Goal: Obtain resource: Download file/media

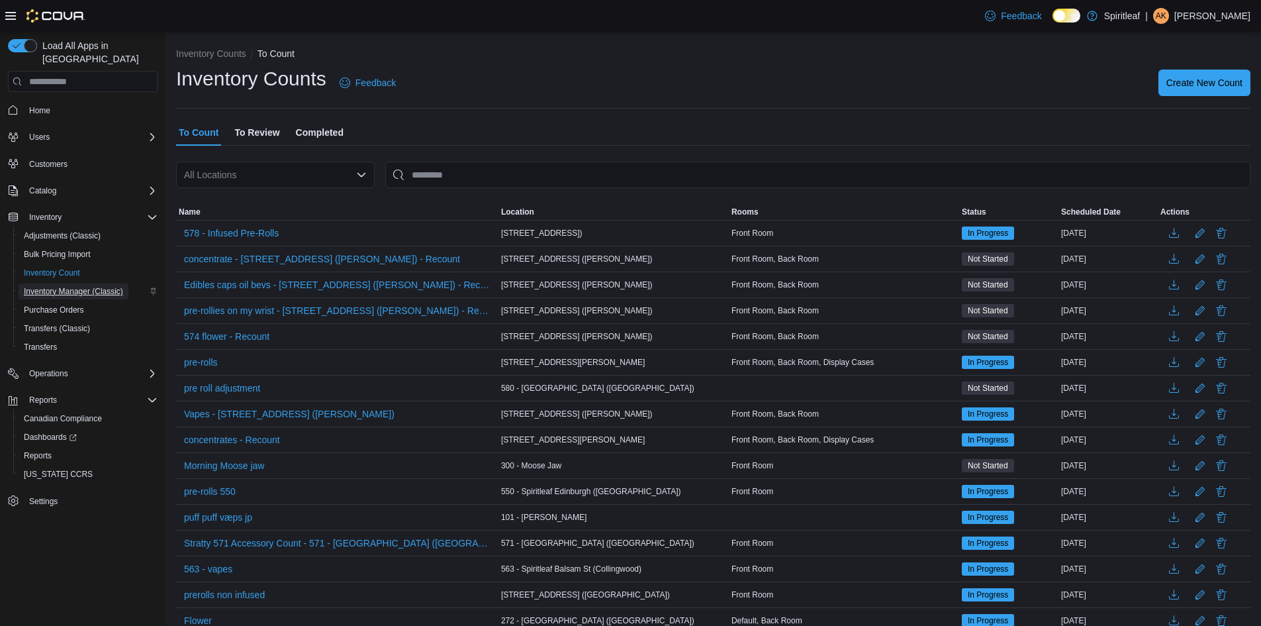
click at [97, 286] on span "Inventory Manager (Classic)" at bounding box center [73, 291] width 99 height 11
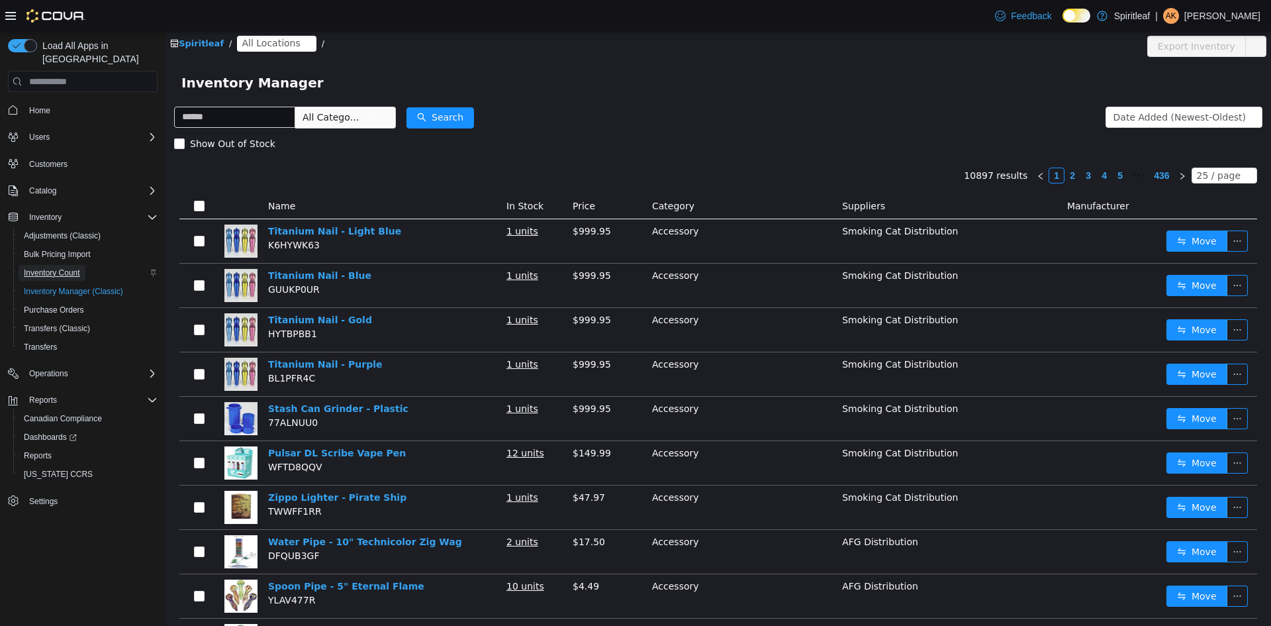
click at [79, 268] on span "Inventory Count" at bounding box center [52, 273] width 56 height 11
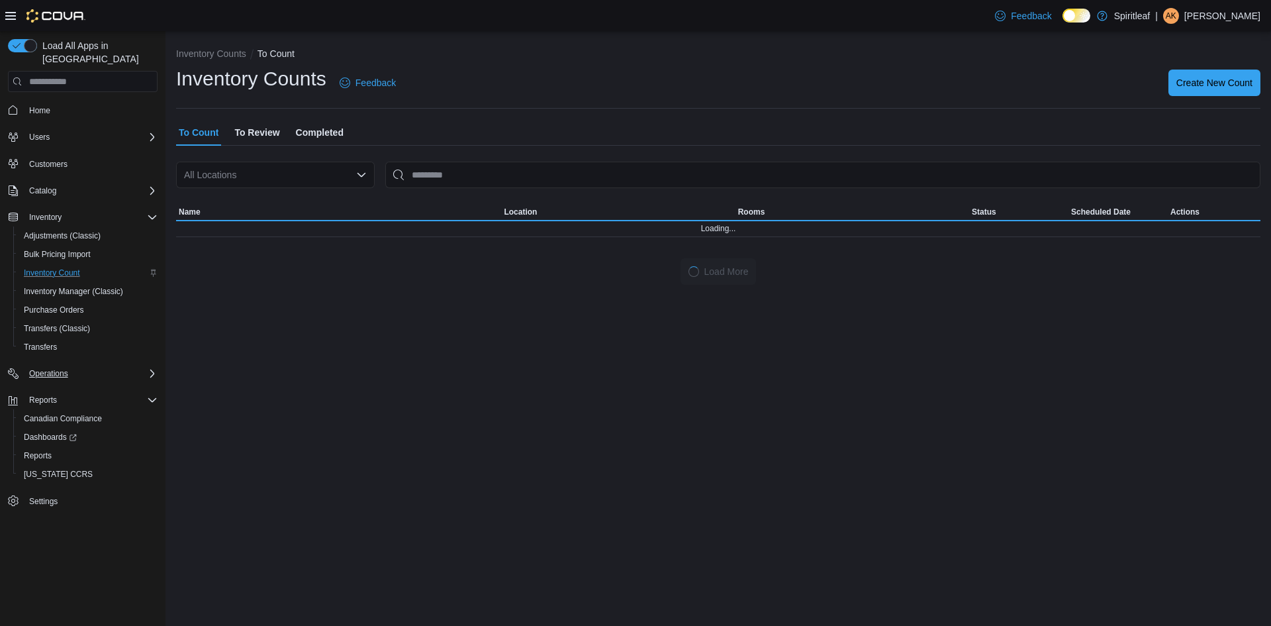
click at [111, 364] on button "Operations" at bounding box center [83, 373] width 160 height 19
click at [107, 366] on div "Operations" at bounding box center [91, 374] width 134 height 16
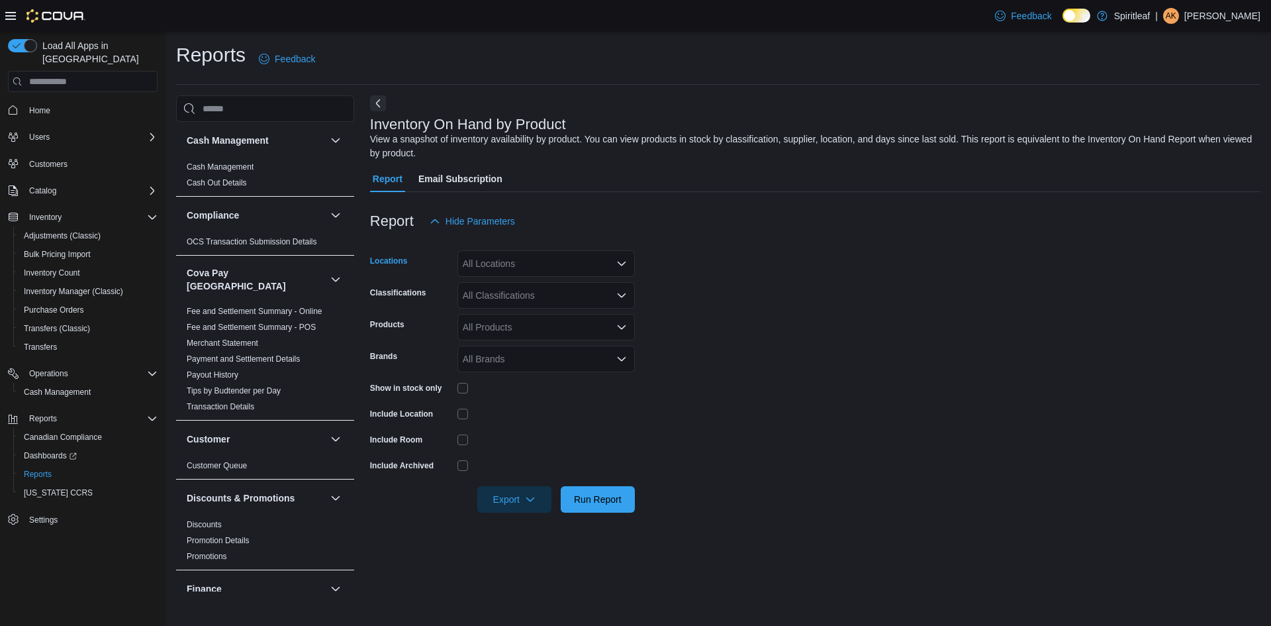
click at [537, 260] on div "All Locations" at bounding box center [546, 263] width 177 height 26
type input "***"
click at [620, 282] on div "402 - Polo Park (Winnipeg)" at bounding box center [546, 285] width 162 height 13
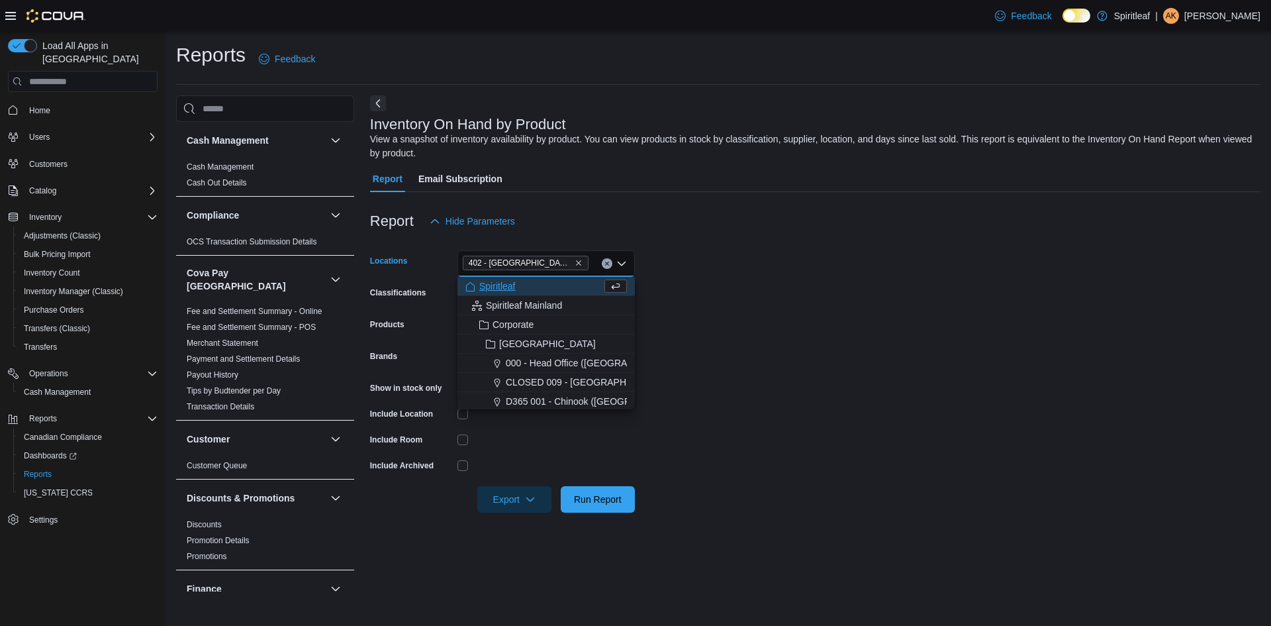
drag, startPoint x: 725, startPoint y: 338, endPoint x: 693, endPoint y: 336, distance: 31.8
click at [723, 338] on form "Locations 402 - Polo Park (Winnipeg) Combo box. Selected. 402 - Polo Park (Winn…" at bounding box center [815, 373] width 891 height 278
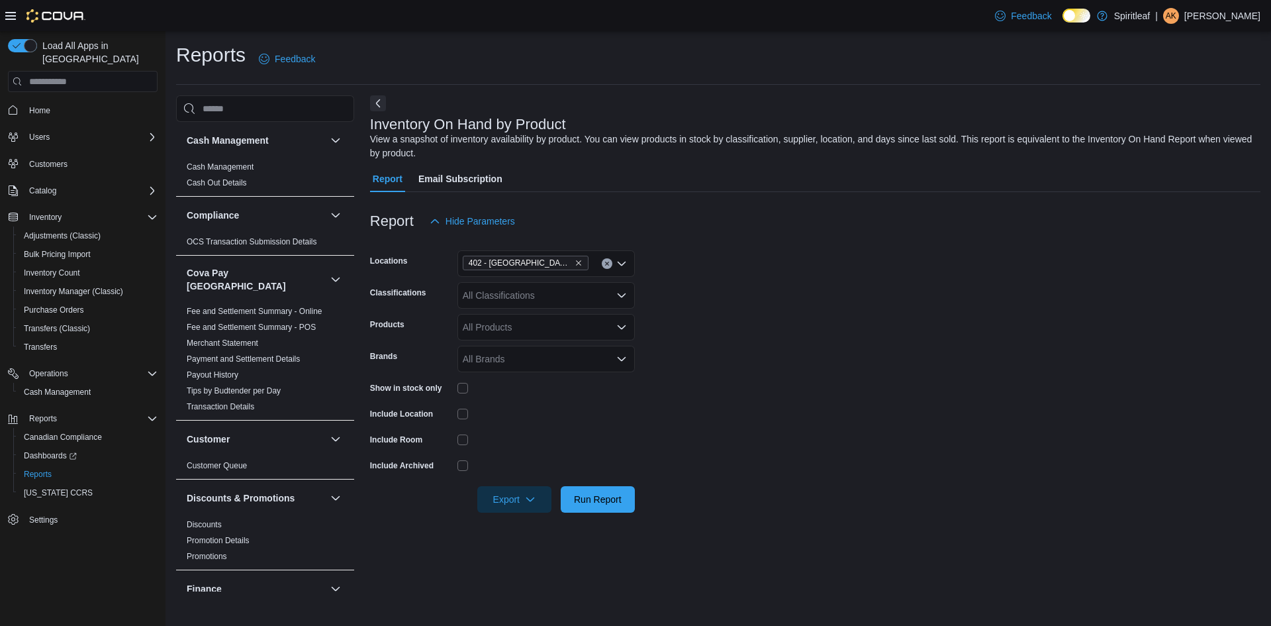
click at [586, 299] on div "All Classifications" at bounding box center [546, 295] width 177 height 26
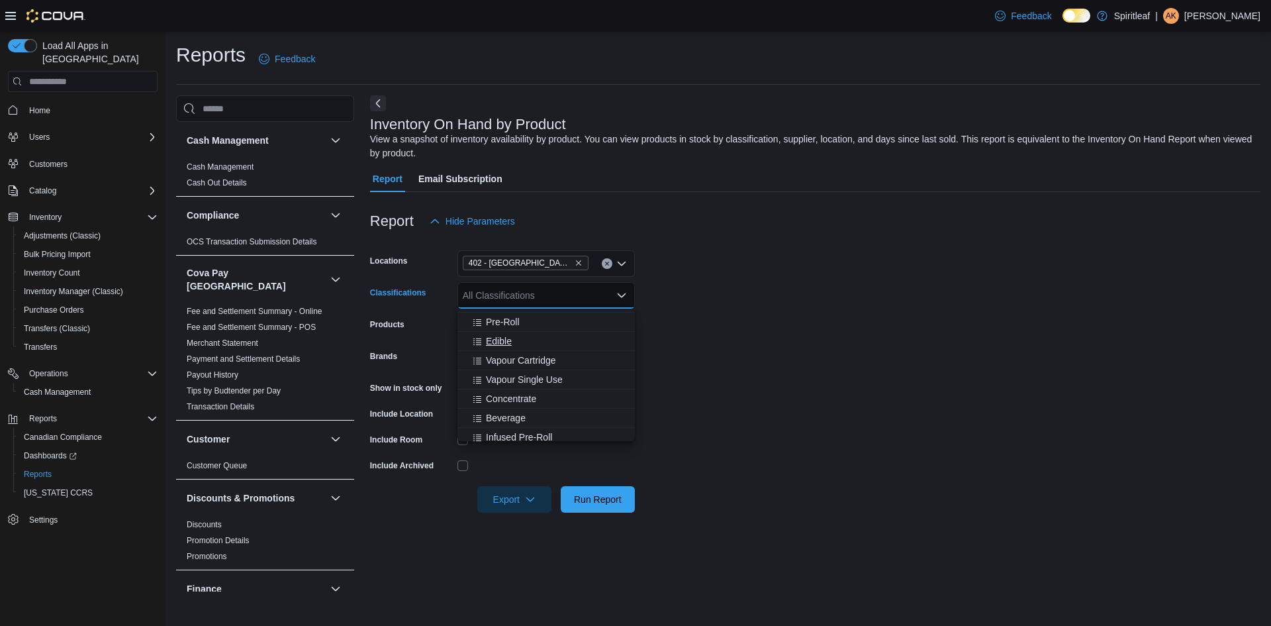
click at [549, 347] on div "Edible" at bounding box center [546, 340] width 162 height 13
click at [554, 391] on button "Beverage" at bounding box center [546, 399] width 177 height 19
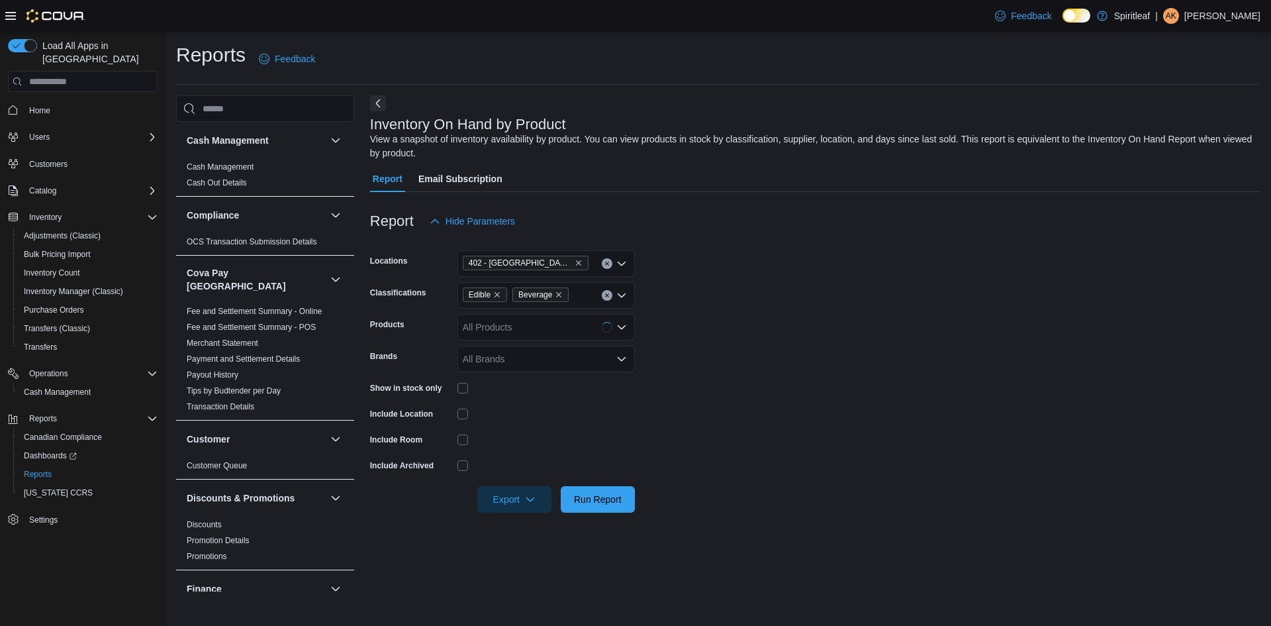
drag, startPoint x: 943, startPoint y: 377, endPoint x: 575, endPoint y: 348, distance: 368.6
click at [933, 377] on form "Locations 402 - Polo Park (Winnipeg) Classifications Edible Beverage Products A…" at bounding box center [815, 373] width 891 height 278
click at [519, 501] on span "Export" at bounding box center [514, 498] width 58 height 26
click at [526, 525] on span "Export to Excel" at bounding box center [517, 525] width 60 height 11
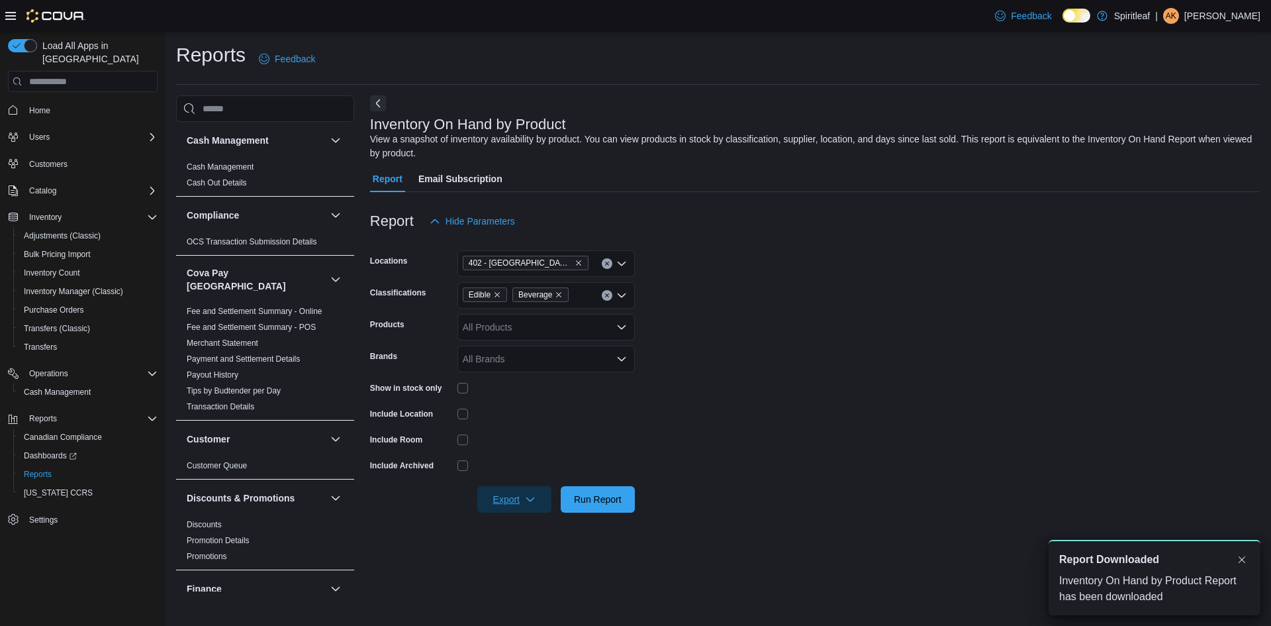
scroll to position [0, 0]
